Goal: Check status: Check status

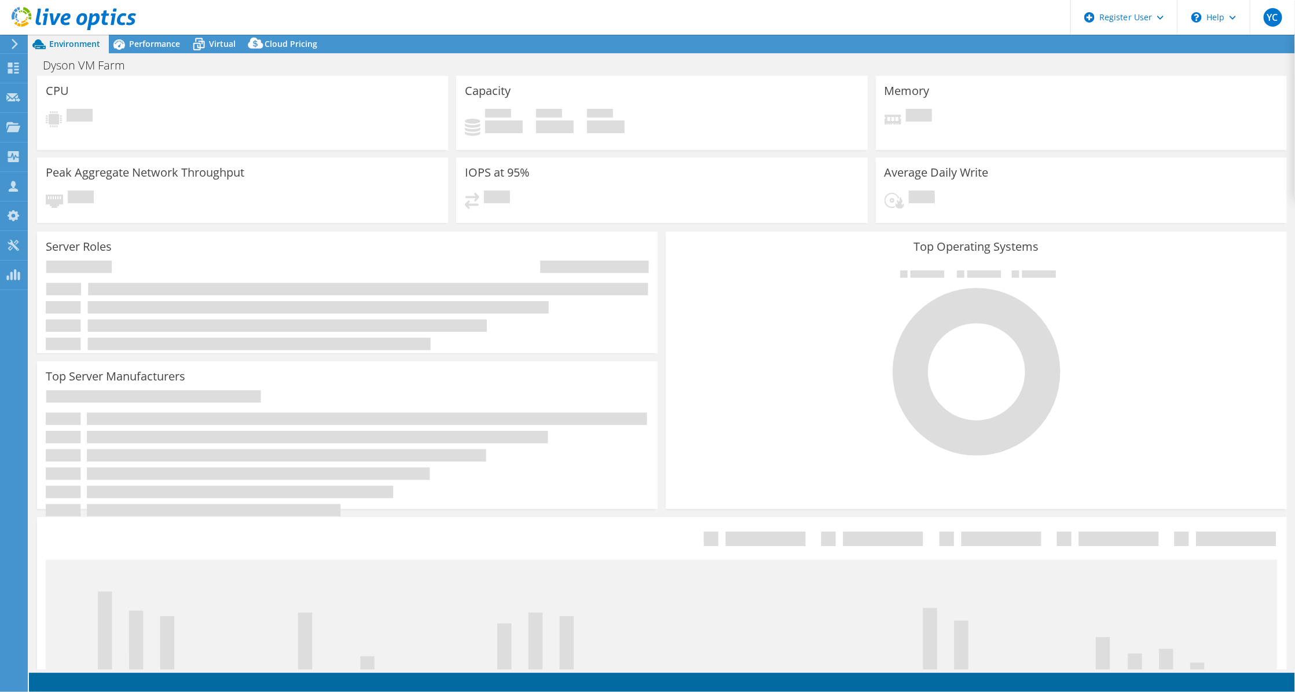
select select "USD"
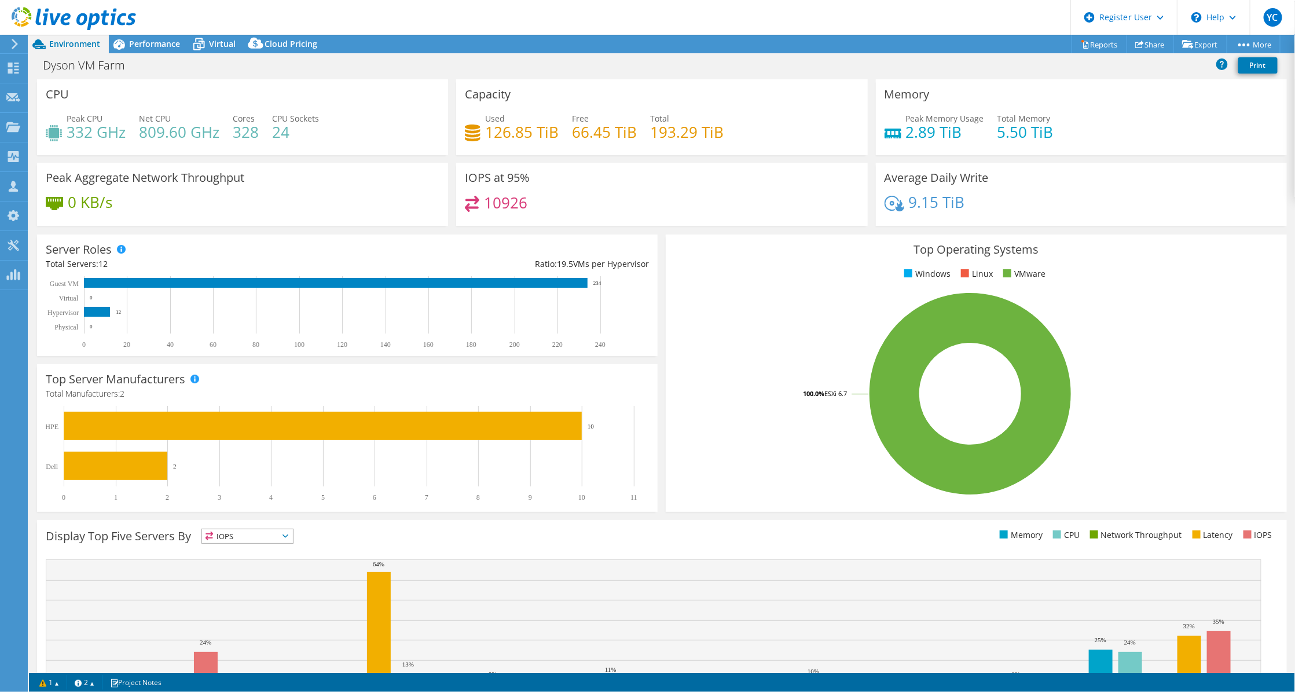
click at [169, 394] on h4 "Total Manufacturers: 2" at bounding box center [347, 393] width 603 height 13
drag, startPoint x: 45, startPoint y: 67, endPoint x: 142, endPoint y: 64, distance: 96.7
click at [142, 64] on h1 "Dyson VM Farm" at bounding box center [90, 65] width 105 height 13
copy h1 "Dyson VM Farm"
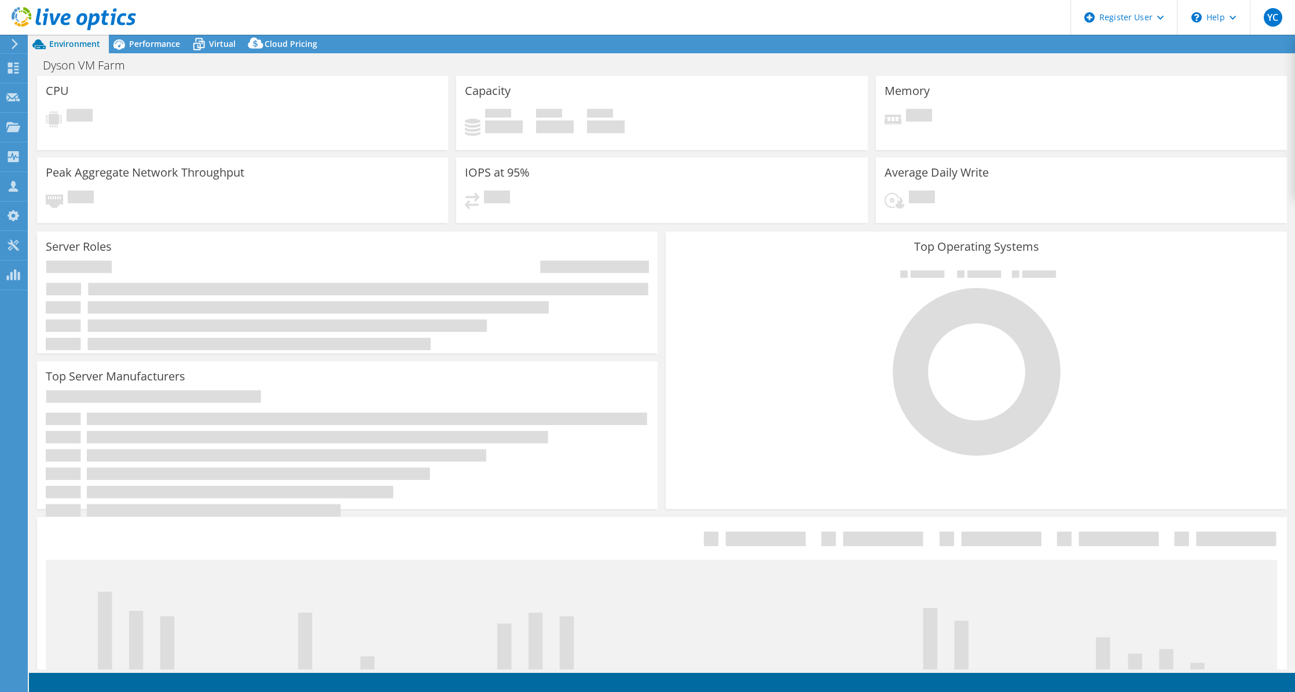
select select "USD"
